Goal: Task Accomplishment & Management: Manage account settings

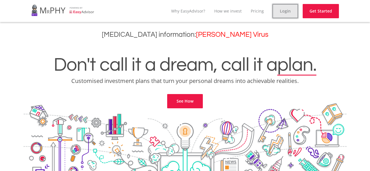
click at [286, 9] on link "Login" at bounding box center [285, 11] width 26 height 14
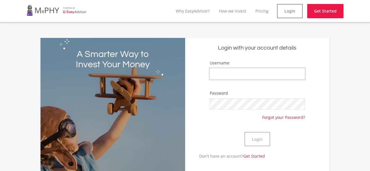
click at [223, 76] on input "Username" at bounding box center [256, 73] width 95 height 11
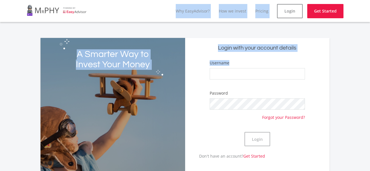
drag, startPoint x: 188, startPoint y: 78, endPoint x: 54, endPoint y: 7, distance: 152.2
click at [54, 7] on ee-auth-layout "menu Why EasyAdvisor? How we invest Pricing Login Get Started A Smarter Way to …" at bounding box center [185, 132] width 370 height 265
click at [125, 143] on div "A Smarter Way to Invest Your Money" at bounding box center [112, 110] width 144 height 144
